Goal: Task Accomplishment & Management: Use online tool/utility

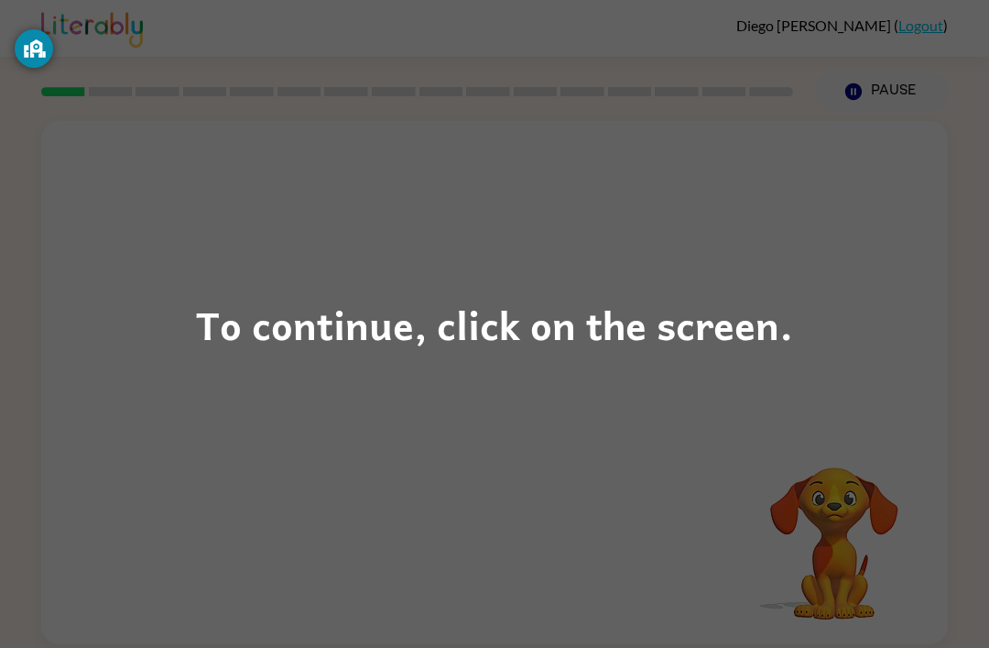
click at [229, 298] on div "To continue, click on the screen." at bounding box center [494, 324] width 597 height 62
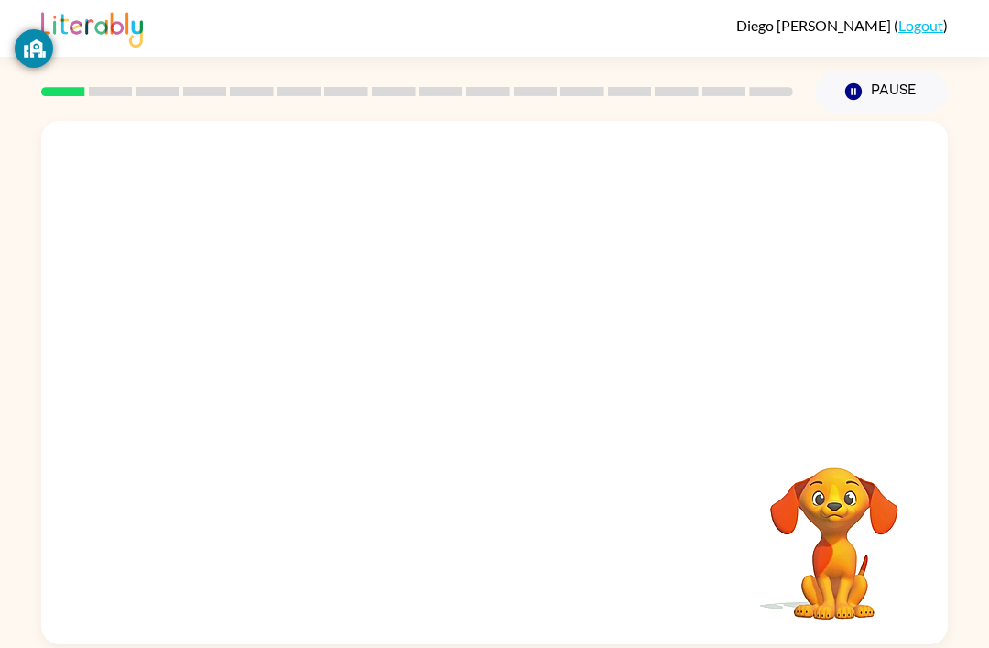
click at [222, 316] on div at bounding box center [494, 275] width 907 height 308
click at [505, 385] on icon "button" at bounding box center [495, 392] width 32 height 32
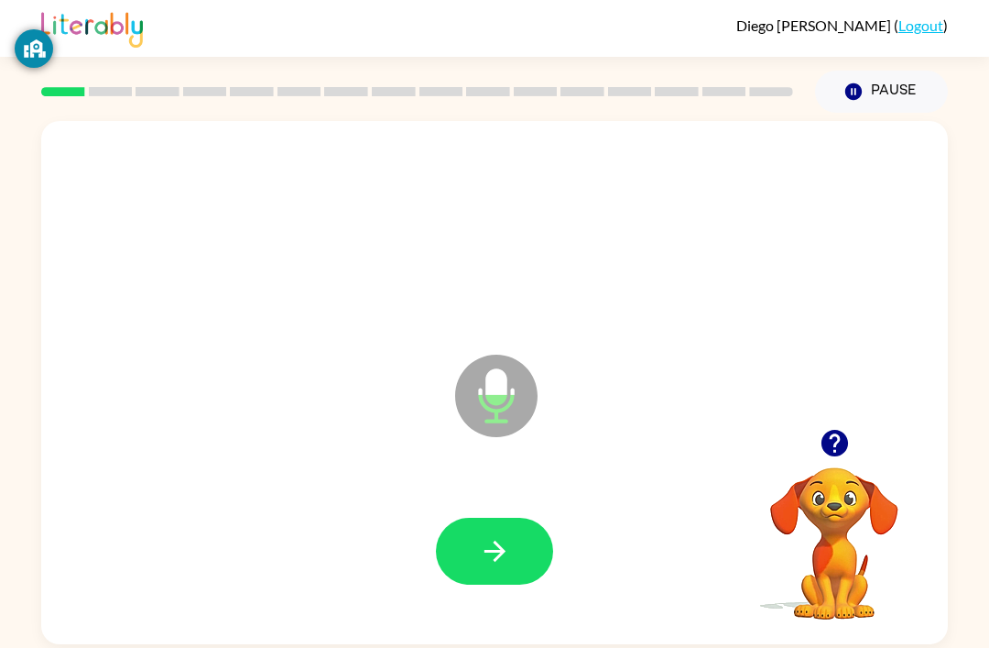
click at [475, 547] on button "button" at bounding box center [494, 551] width 117 height 67
click at [552, 531] on div at bounding box center [494, 551] width 117 height 67
click at [522, 566] on button "button" at bounding box center [494, 551] width 117 height 67
click at [513, 552] on button "button" at bounding box center [494, 551] width 117 height 67
click at [522, 557] on button "button" at bounding box center [494, 551] width 117 height 67
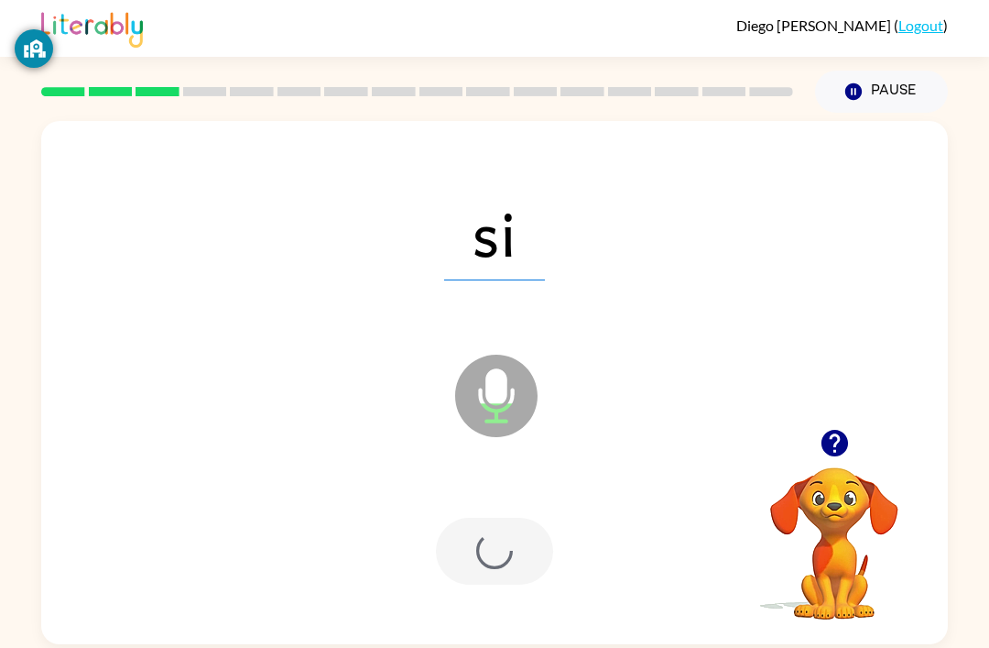
click at [522, 556] on div at bounding box center [494, 551] width 117 height 67
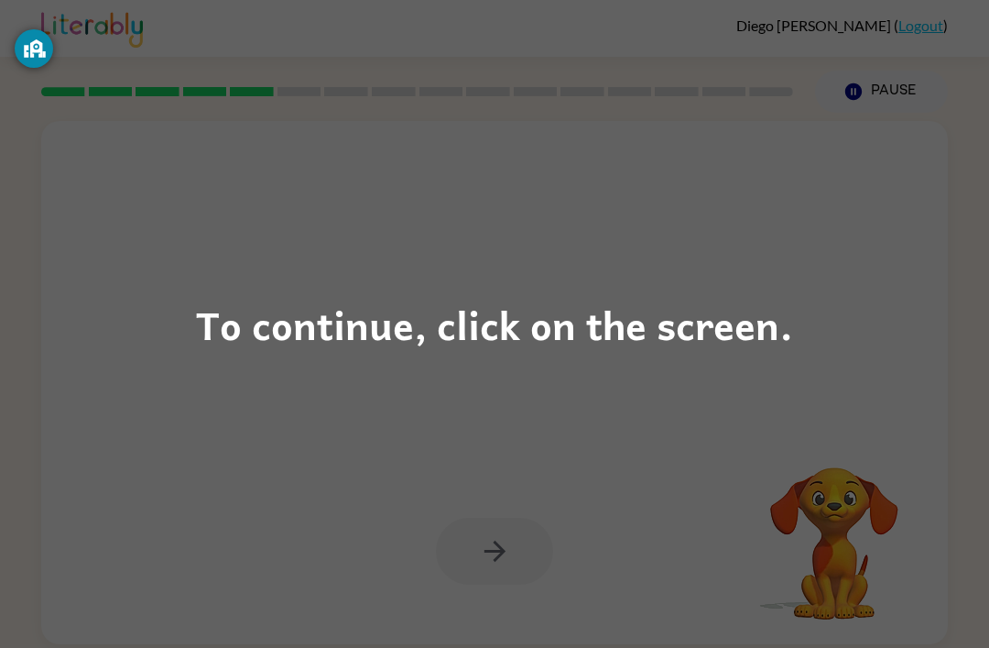
click at [251, 301] on div "To continue, click on the screen." at bounding box center [494, 324] width 597 height 62
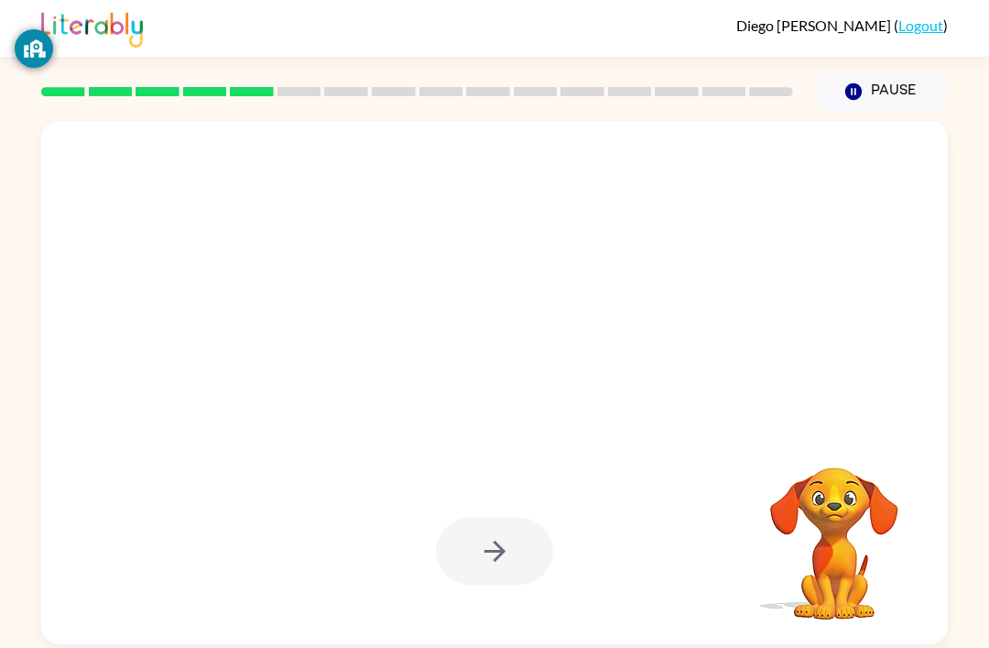
click at [239, 322] on div at bounding box center [451, 350] width 782 height 66
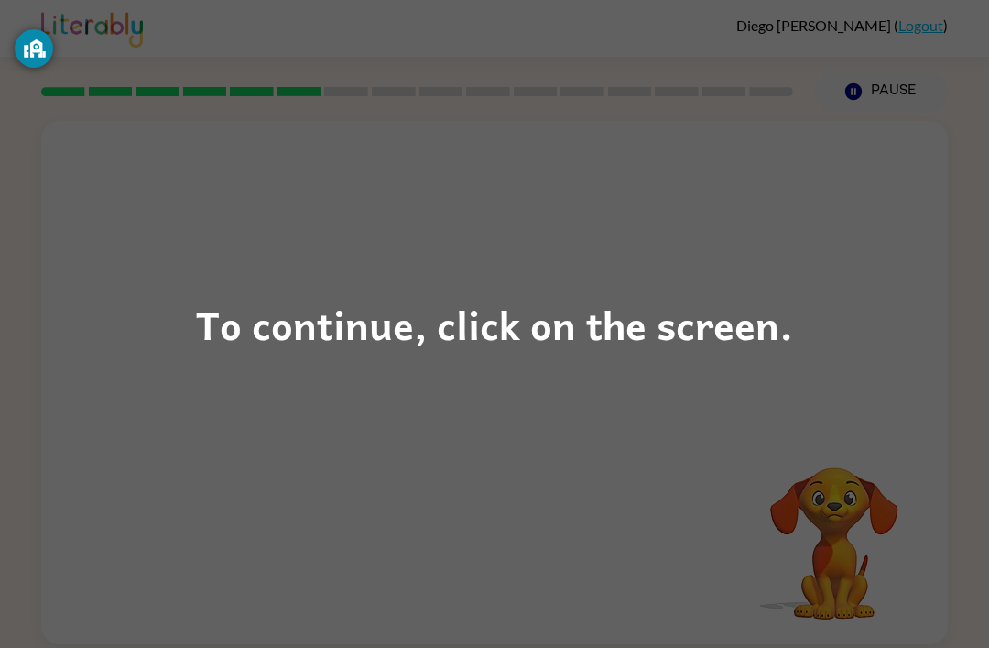
click at [705, 281] on div "To continue, click on the screen." at bounding box center [494, 324] width 989 height 648
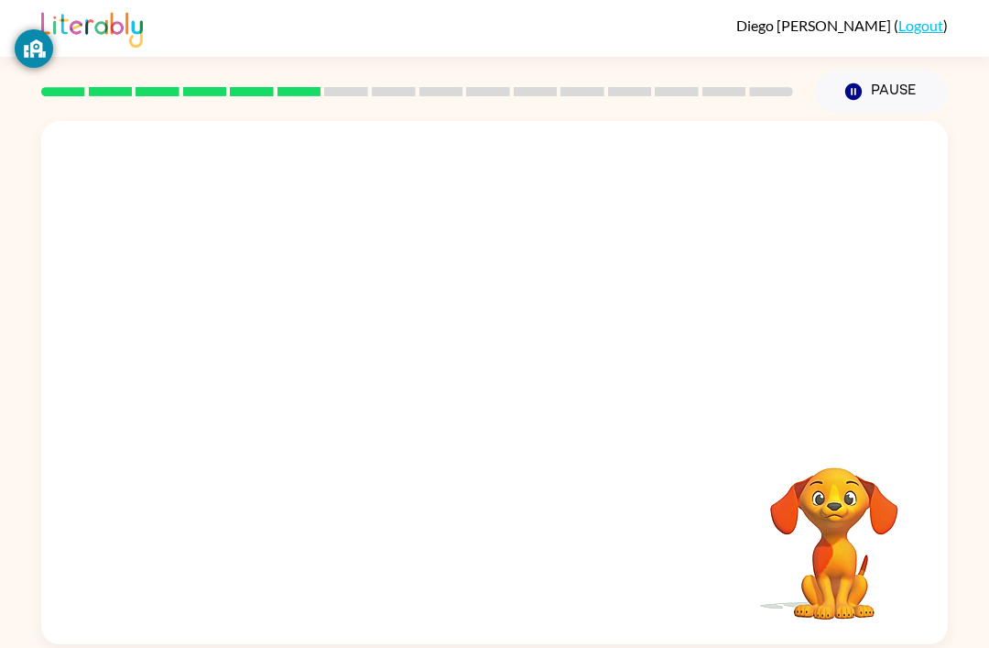
click at [705, 280] on div at bounding box center [494, 275] width 907 height 308
click at [699, 301] on div at bounding box center [494, 275] width 907 height 308
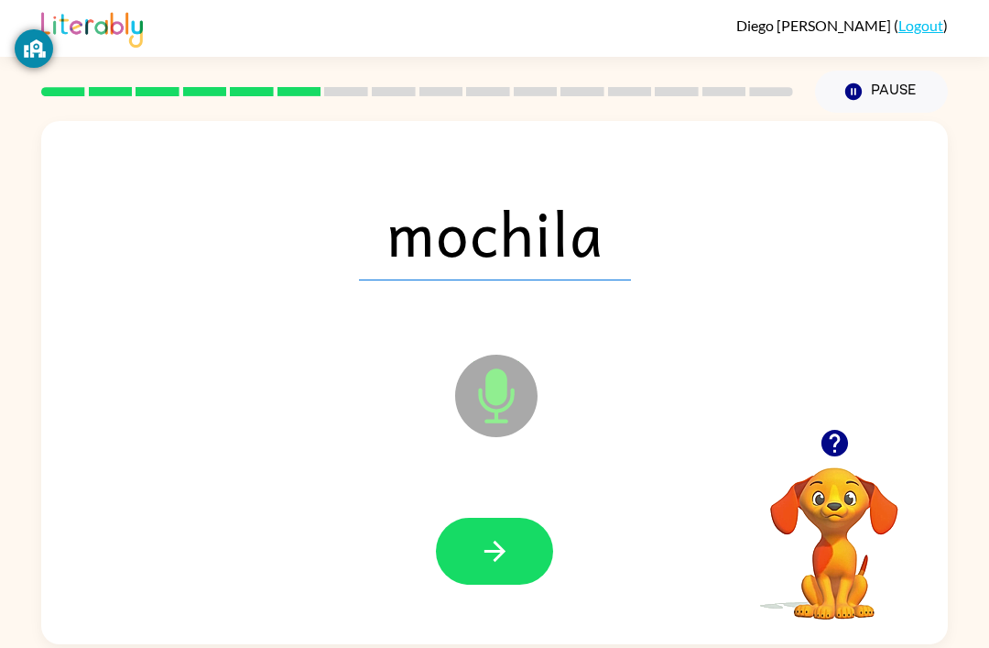
click at [508, 549] on icon "button" at bounding box center [495, 551] width 32 height 32
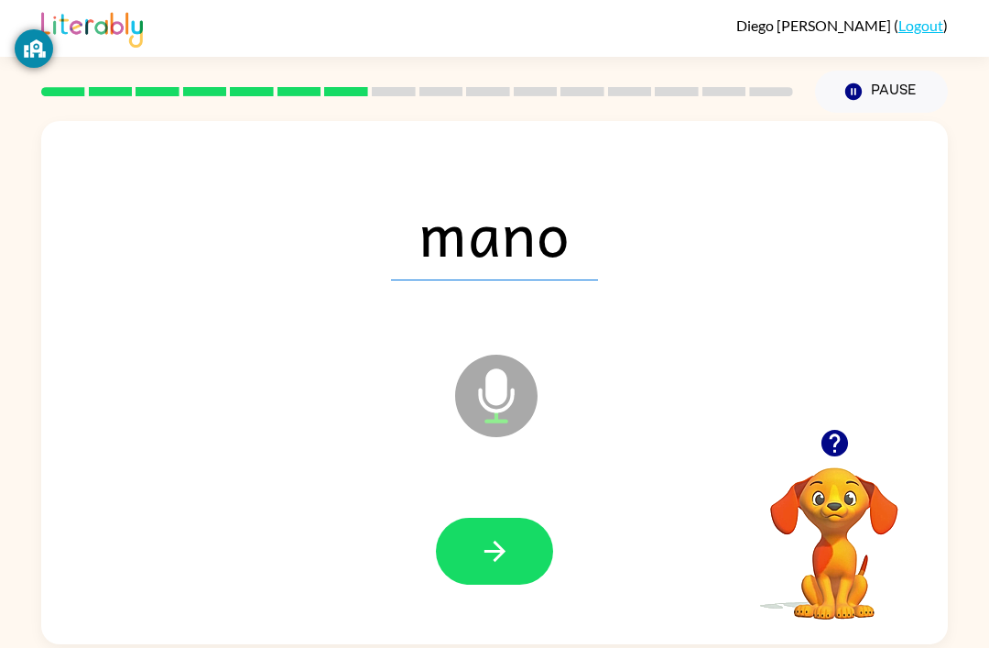
click at [500, 524] on button "button" at bounding box center [494, 551] width 117 height 67
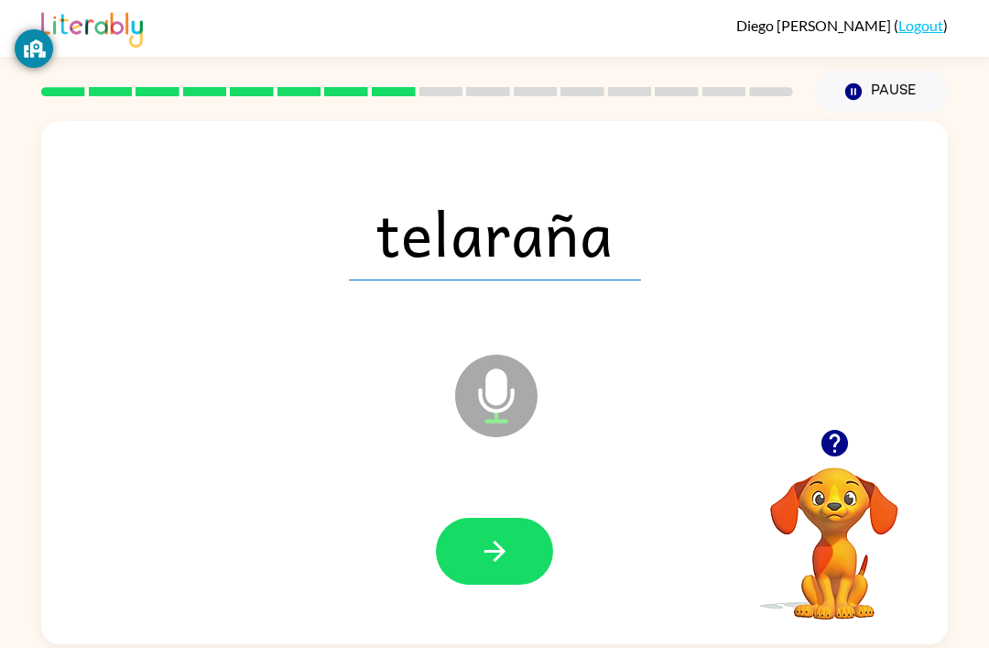
click at [523, 504] on div at bounding box center [495, 551] width 870 height 150
click at [488, 544] on icon "button" at bounding box center [495, 551] width 32 height 32
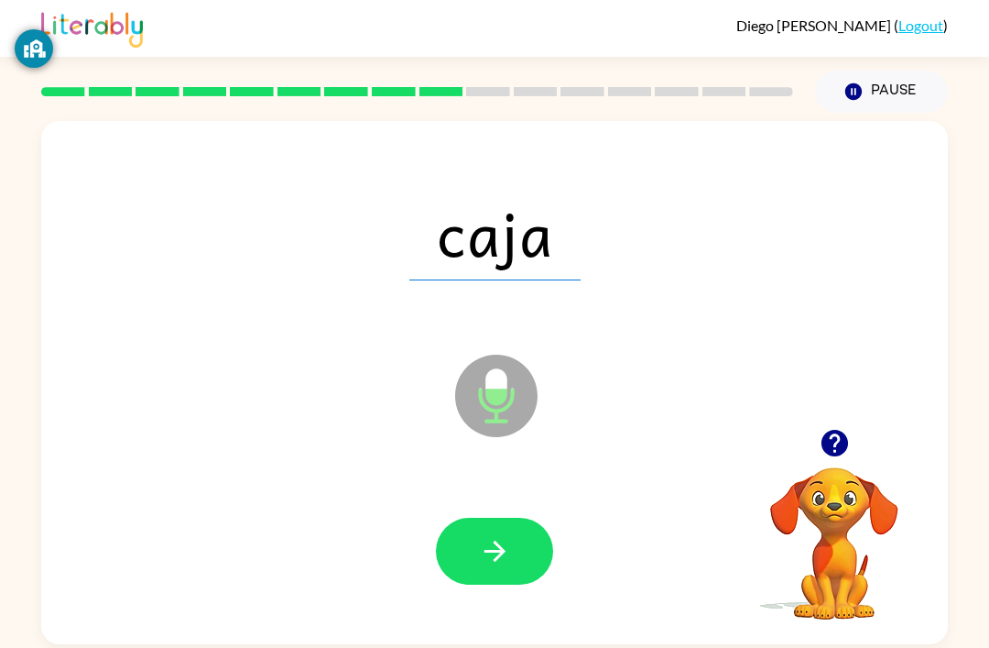
click at [489, 557] on icon "button" at bounding box center [495, 551] width 32 height 32
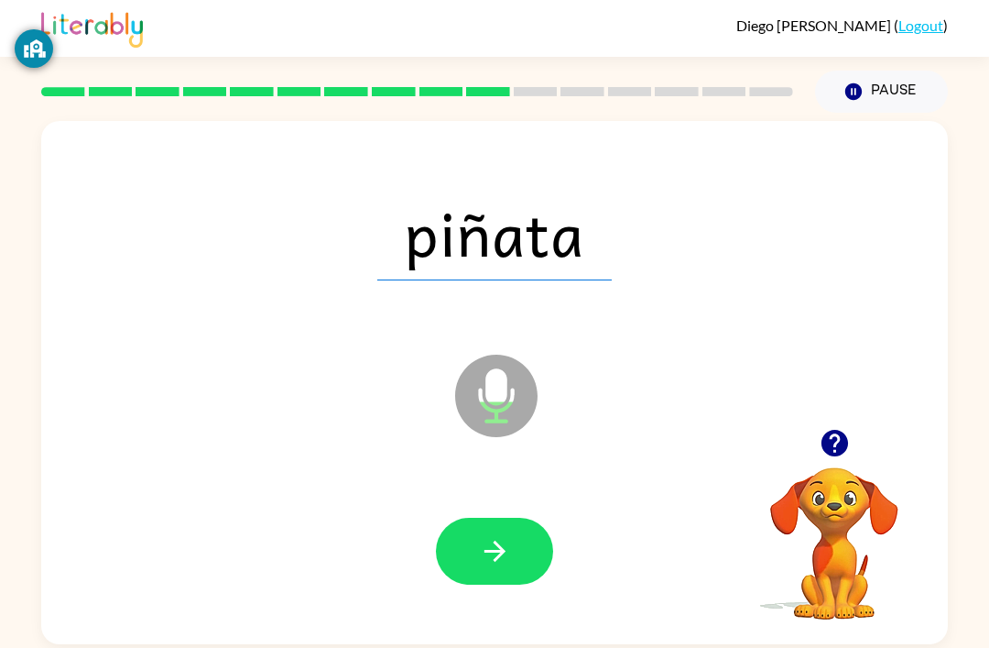
click at [450, 573] on button "button" at bounding box center [494, 551] width 117 height 67
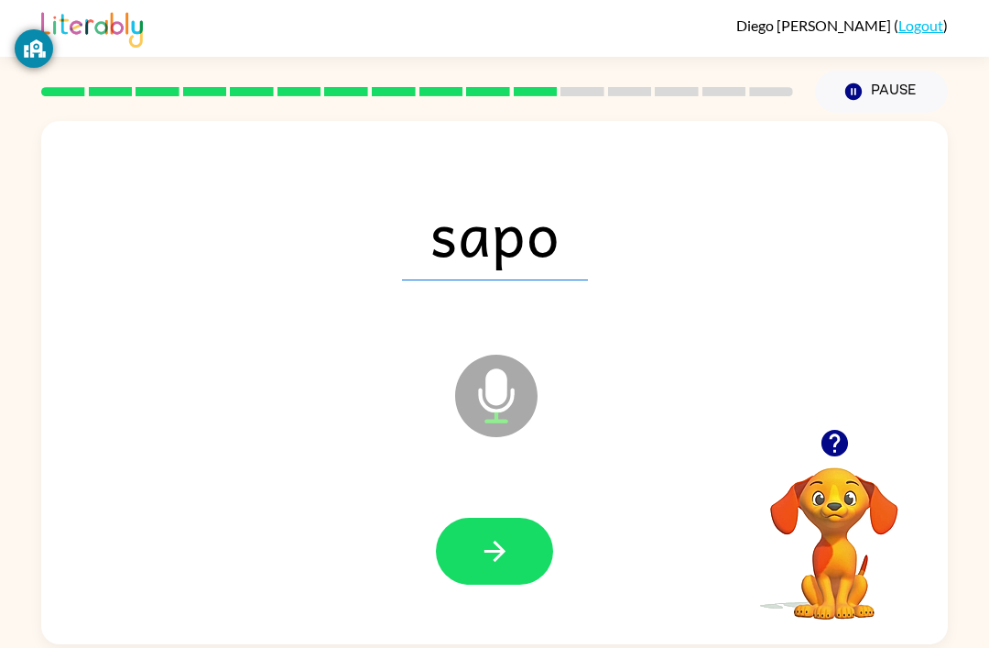
click at [496, 546] on icon "button" at bounding box center [494, 551] width 21 height 21
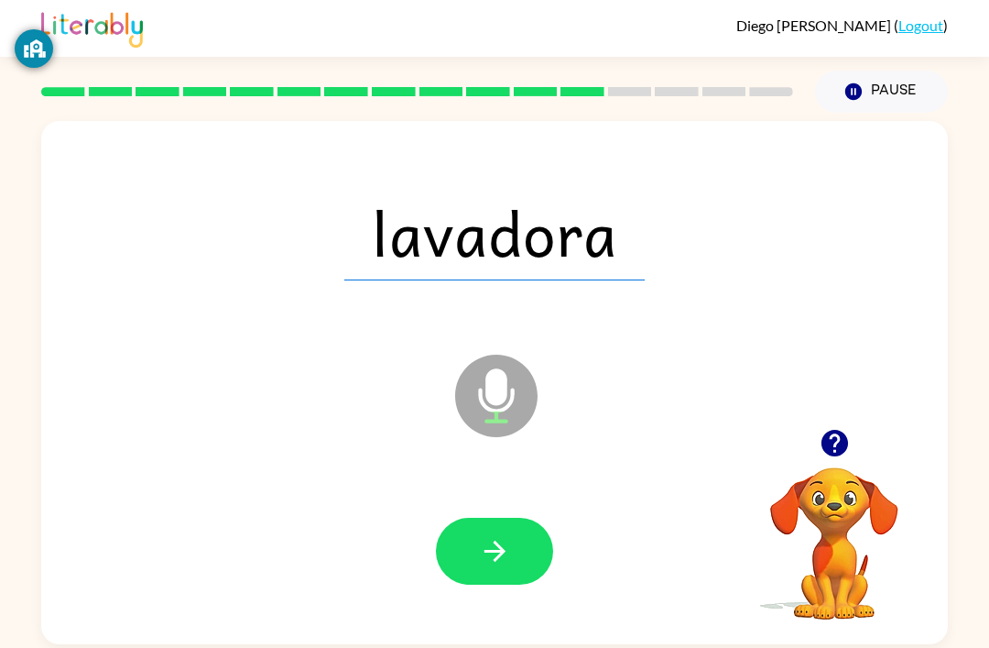
click at [523, 577] on button "button" at bounding box center [494, 551] width 117 height 67
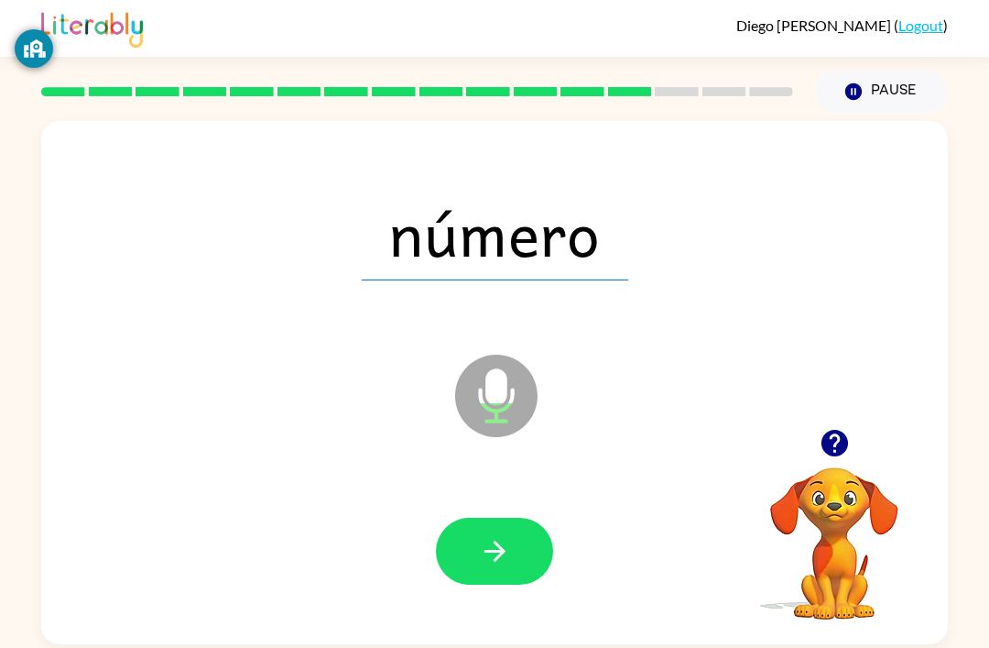
click at [503, 523] on button "button" at bounding box center [494, 551] width 117 height 67
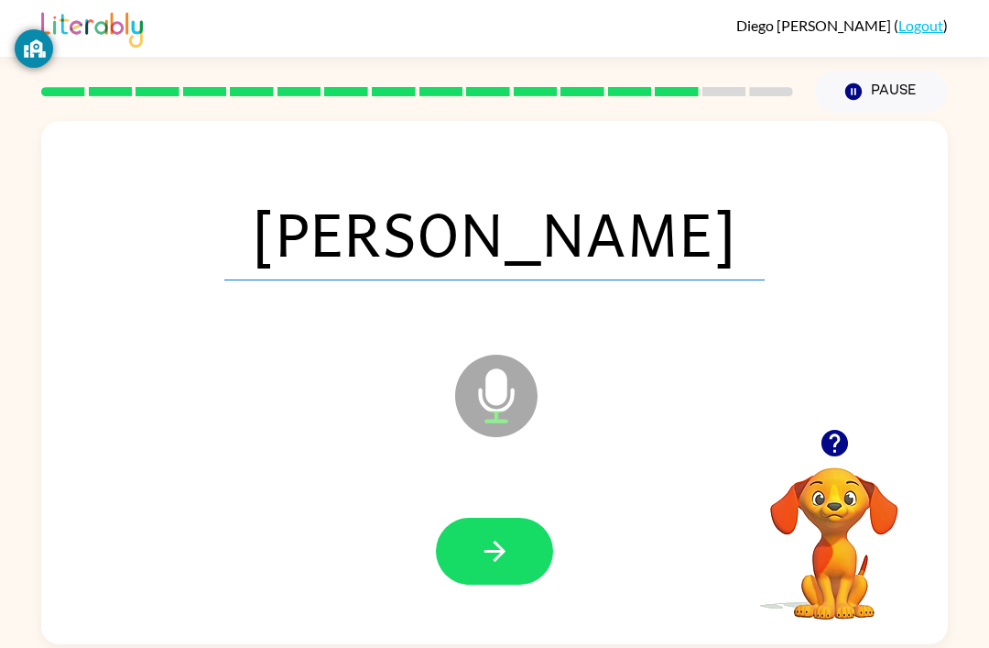
click at [531, 524] on button "button" at bounding box center [494, 551] width 117 height 67
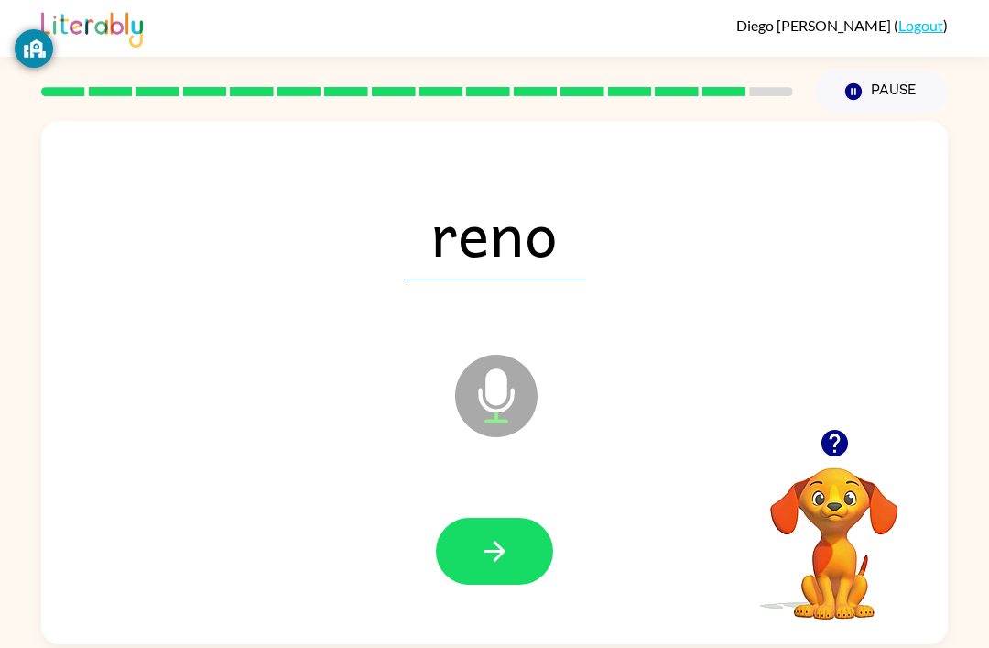
click at [518, 541] on button "button" at bounding box center [494, 551] width 117 height 67
